Goal: Complete application form

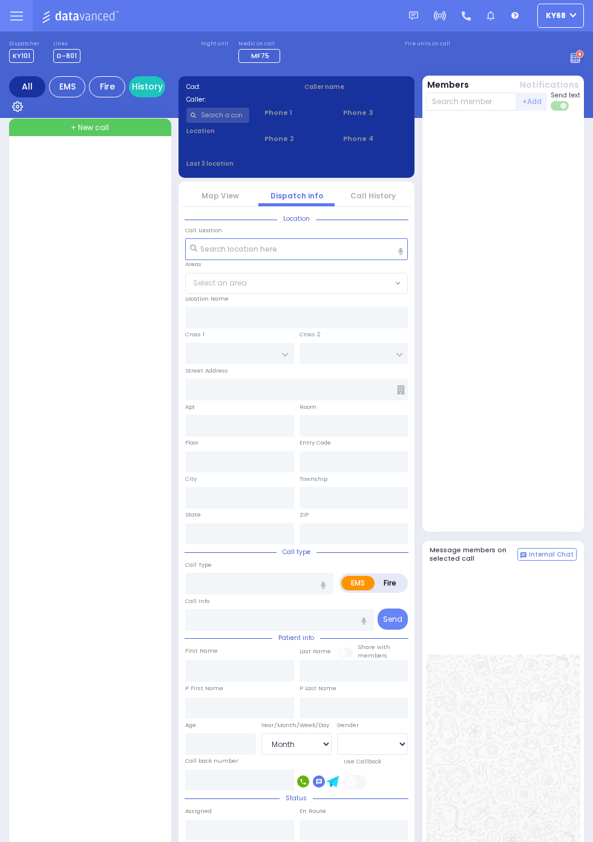
select select "Month"
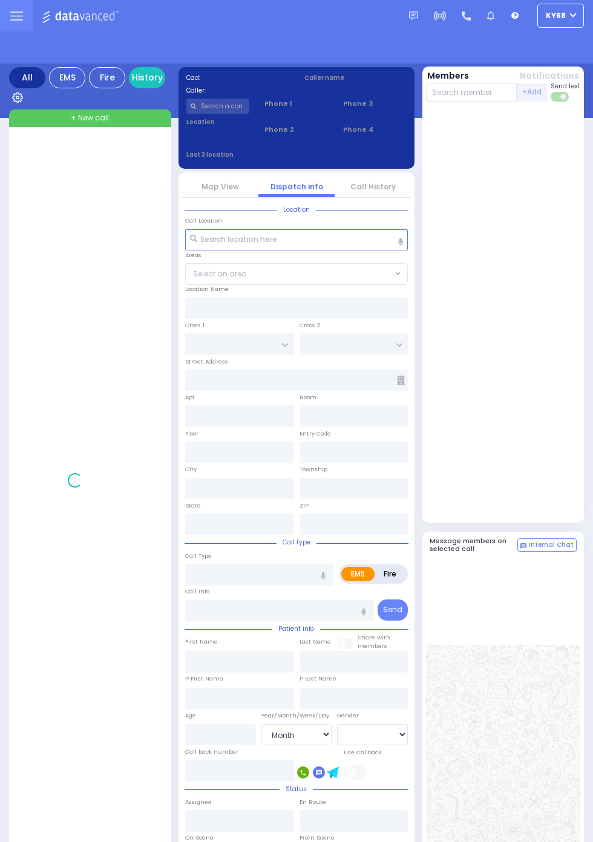
select select "Month"
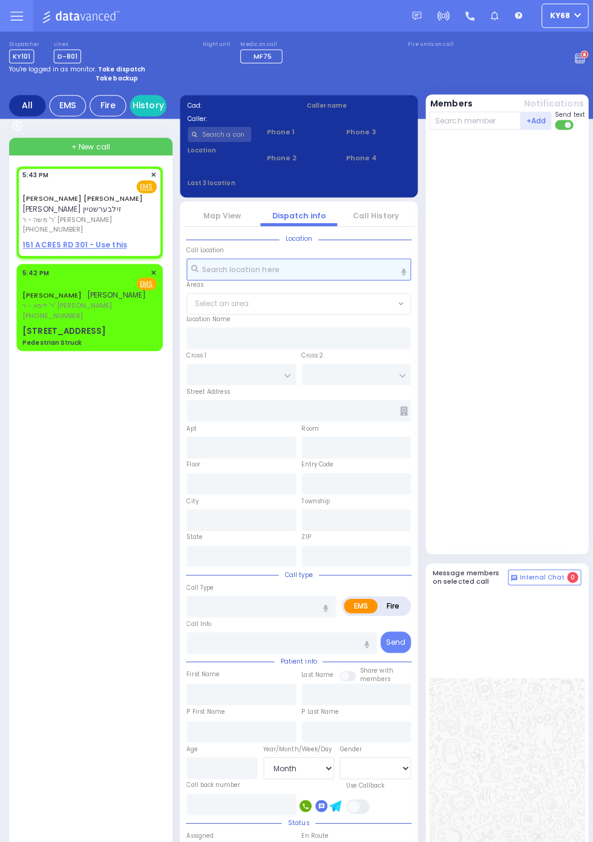
select select
radio input "true"
type input "JACOB HERSH"
type input "SILBERSTEIN"
select select
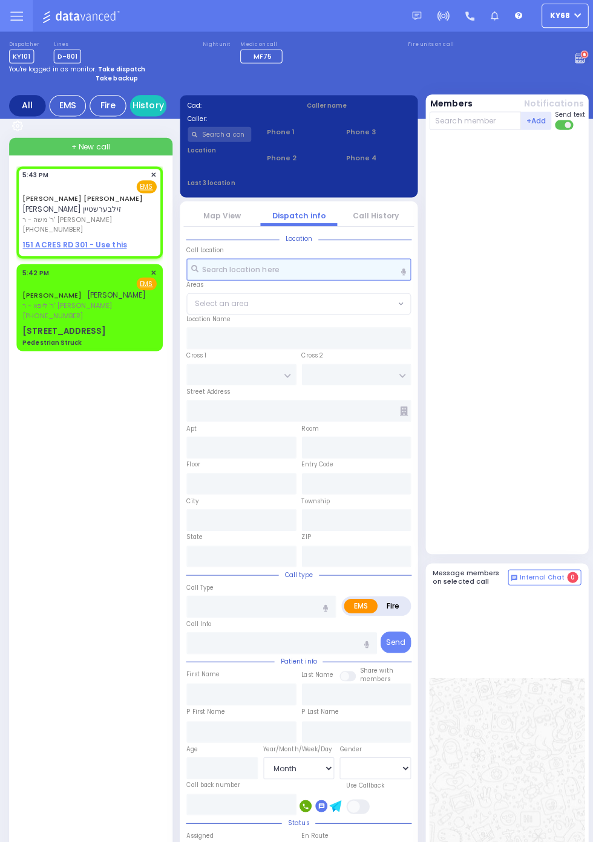
type input "17:43"
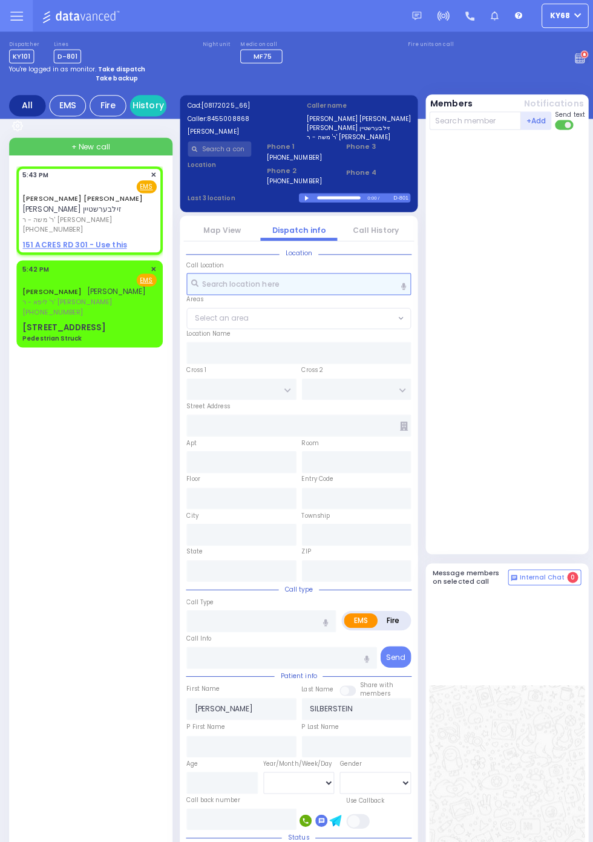
select select
radio input "true"
select select
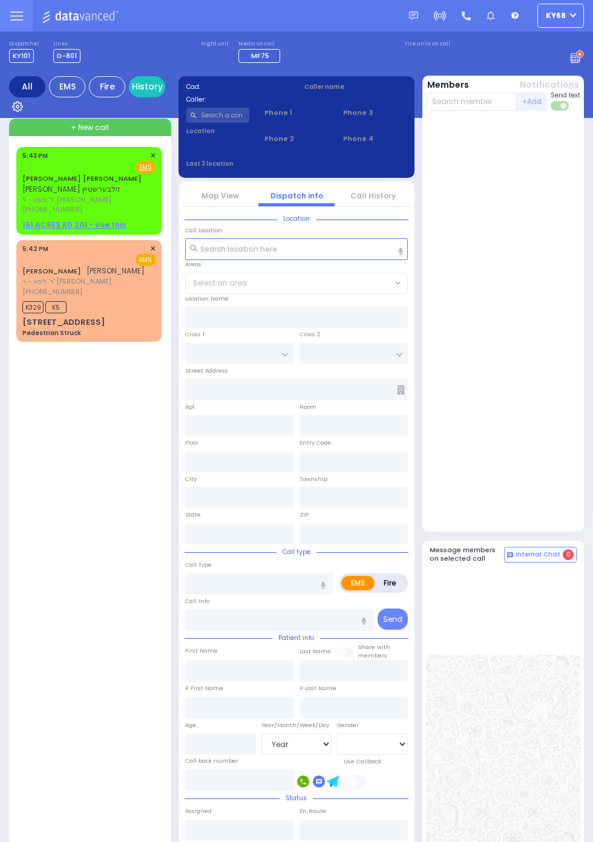
select select "Year"
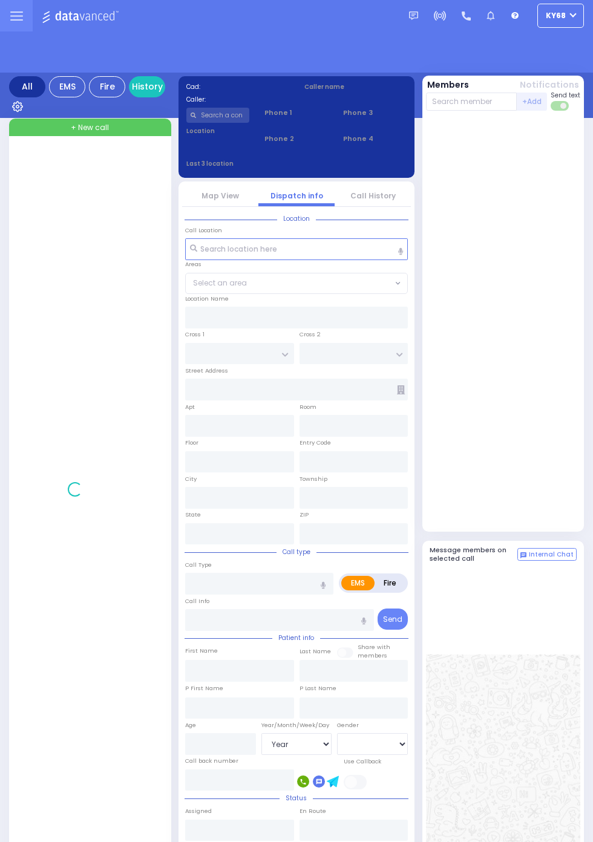
select select "Year"
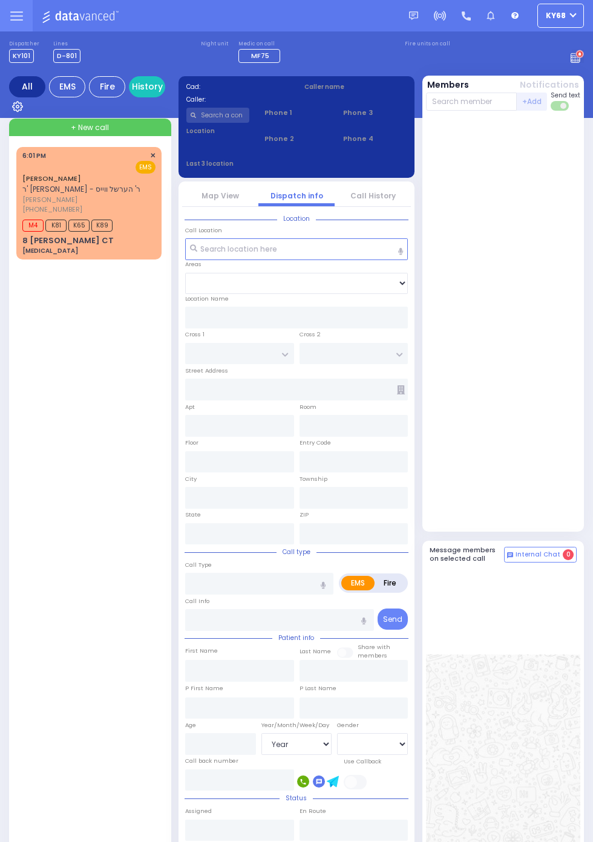
select select "Year"
